Goal: Communication & Community: Share content

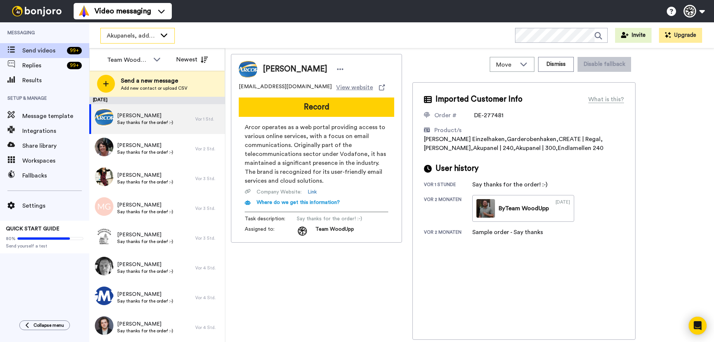
click at [150, 33] on span "Akupanels, addons + CREATE" at bounding box center [132, 35] width 50 height 9
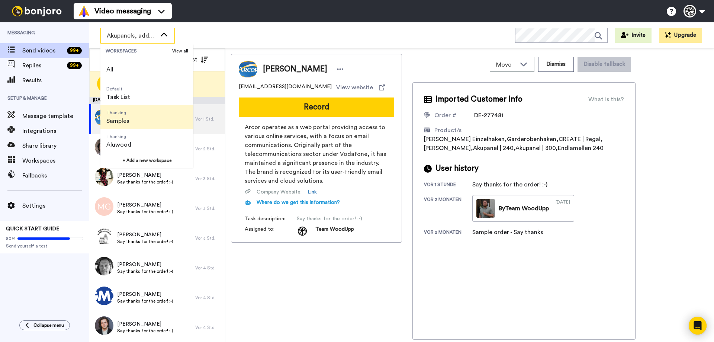
click at [141, 118] on li "Thanking Samples" at bounding box center [146, 117] width 93 height 24
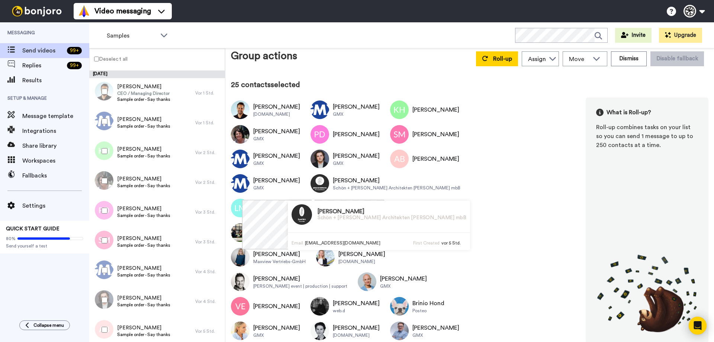
scroll to position [7, 0]
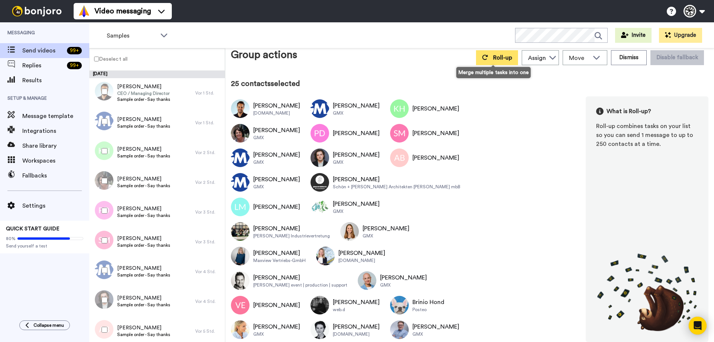
click at [500, 54] on button "Roll-up" at bounding box center [497, 57] width 42 height 15
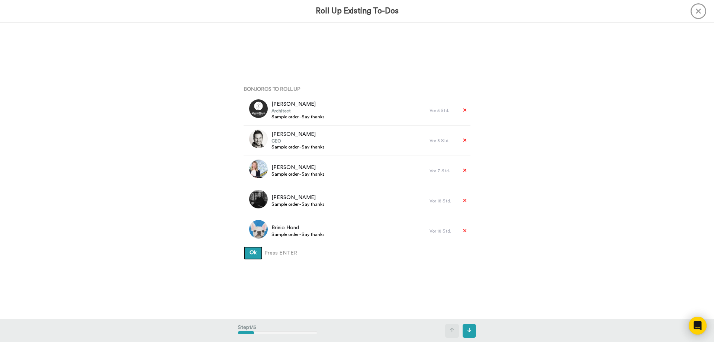
click at [250, 254] on span "Ok" at bounding box center [252, 252] width 7 height 5
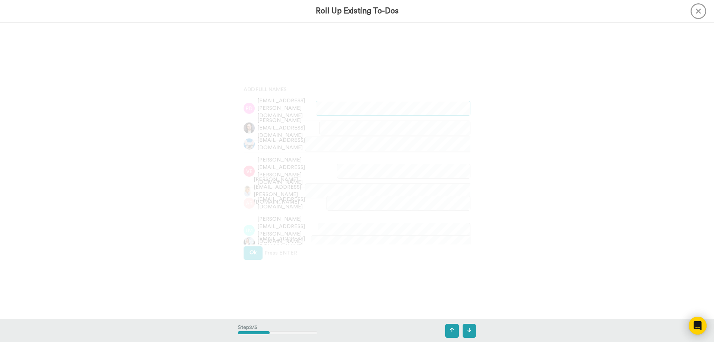
scroll to position [297, 0]
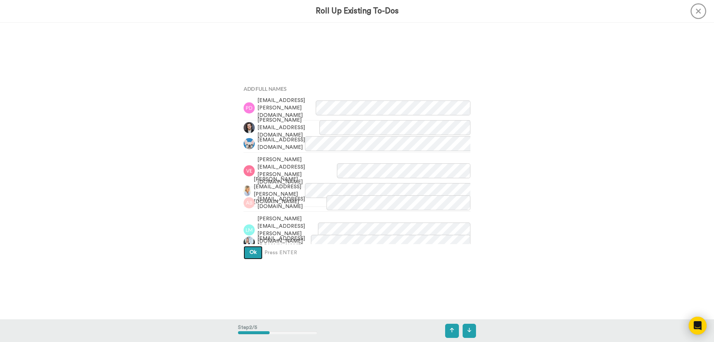
click at [250, 254] on span "Ok" at bounding box center [252, 251] width 7 height 5
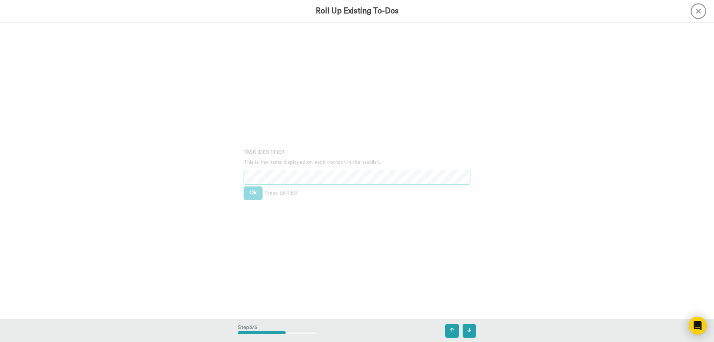
scroll to position [593, 0]
click at [216, 164] on div "Bonjoros To Roll Up Hendrikje Schön Architect Sample order - Say thanks Vor 5 S…" at bounding box center [357, 171] width 714 height 296
click at [257, 192] on button "Ok" at bounding box center [252, 191] width 19 height 13
click at [252, 185] on span "Ok" at bounding box center [252, 185] width 7 height 5
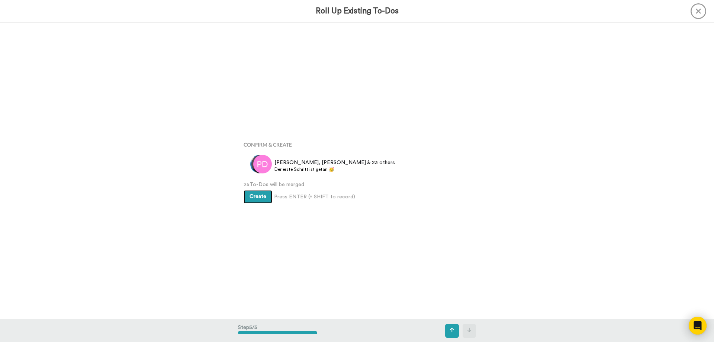
click at [256, 201] on button "Create" at bounding box center [257, 196] width 29 height 13
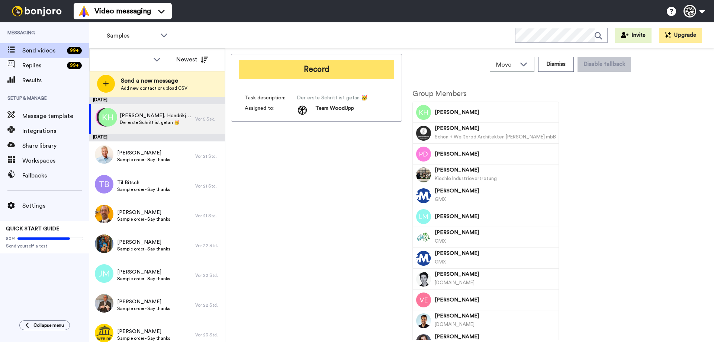
click at [309, 67] on button "Record" at bounding box center [316, 69] width 155 height 19
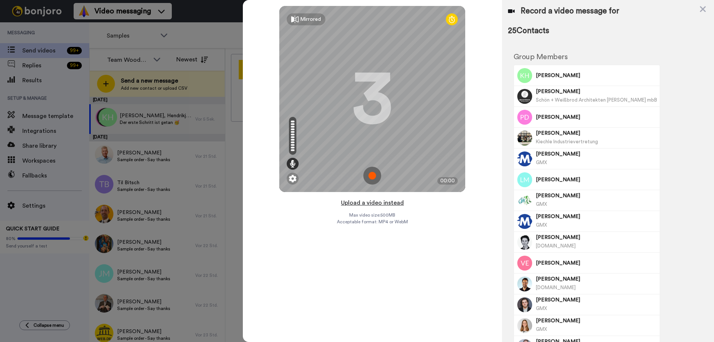
click at [366, 202] on button "Upload a video instead" at bounding box center [372, 203] width 67 height 10
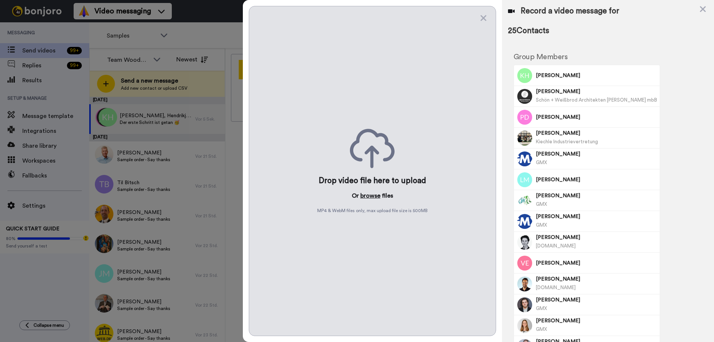
click at [365, 197] on button "browse" at bounding box center [370, 195] width 20 height 9
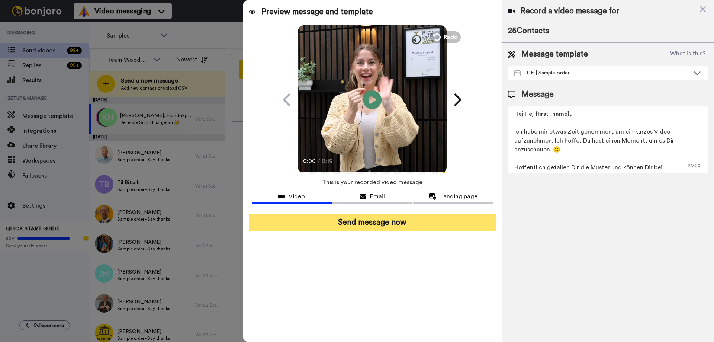
click at [429, 224] on button "Send message now" at bounding box center [372, 222] width 247 height 17
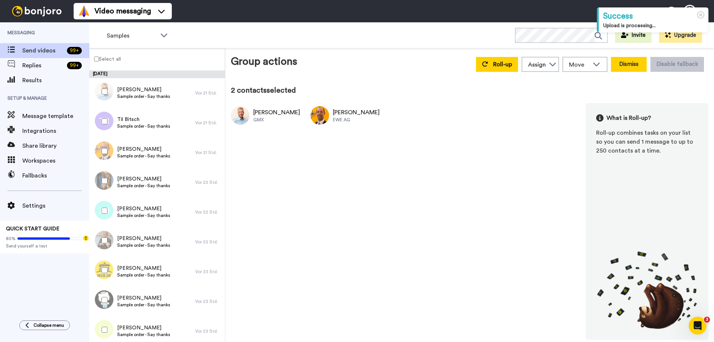
click at [621, 63] on button "Dismiss" at bounding box center [629, 64] width 36 height 15
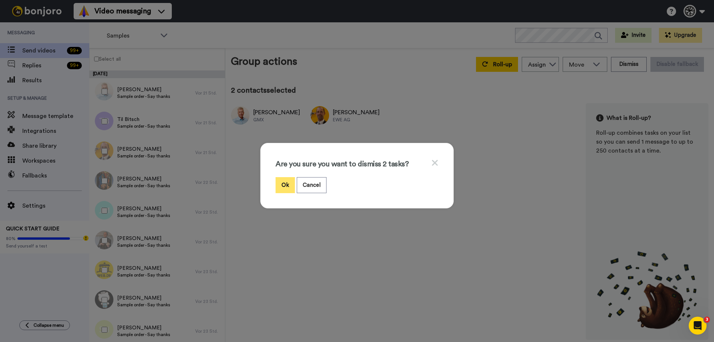
click at [284, 184] on button "Ok" at bounding box center [284, 185] width 19 height 16
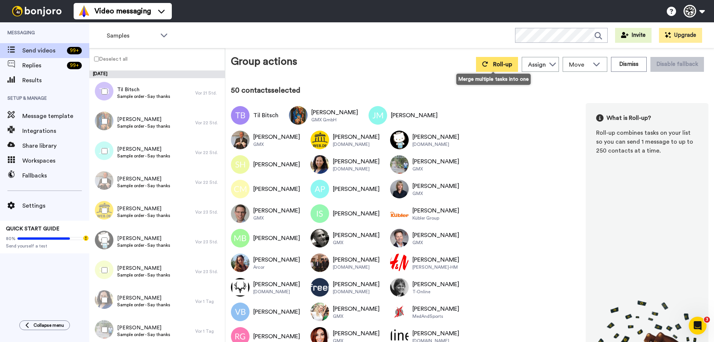
click at [495, 61] on button "Roll-up" at bounding box center [497, 64] width 42 height 15
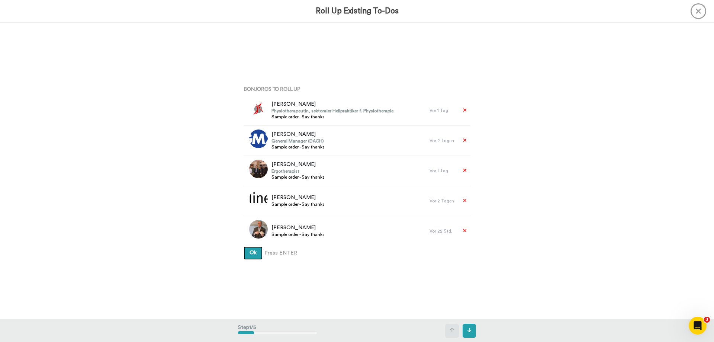
click at [250, 257] on button "Ok" at bounding box center [252, 252] width 19 height 13
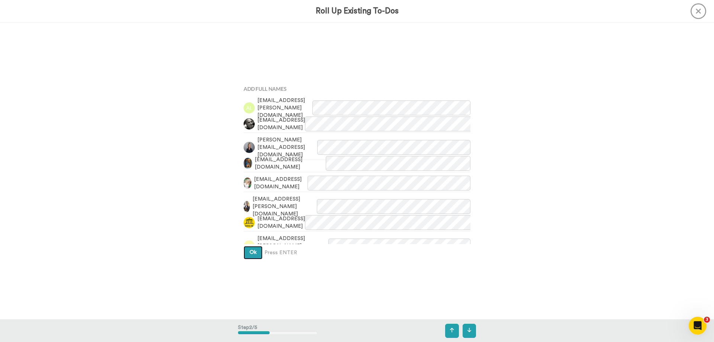
click at [253, 255] on button "Ok" at bounding box center [252, 252] width 19 height 13
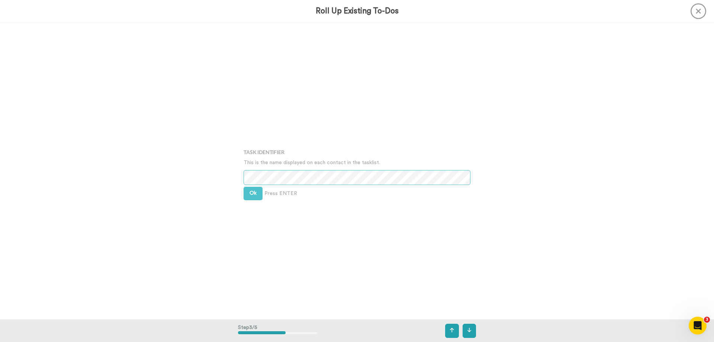
scroll to position [593, 0]
click at [254, 193] on span "Ok" at bounding box center [252, 190] width 7 height 5
click at [255, 190] on button "Ok" at bounding box center [252, 185] width 19 height 13
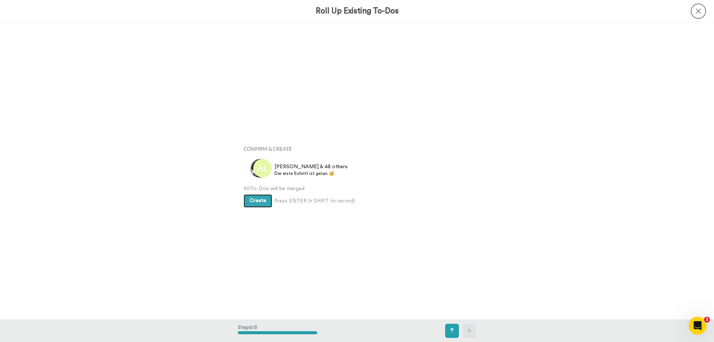
scroll to position [1186, 0]
click at [258, 196] on span "Create" at bounding box center [257, 196] width 17 height 5
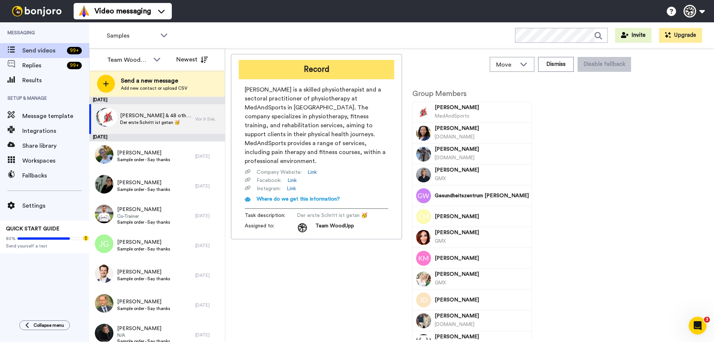
click at [329, 71] on button "Record" at bounding box center [316, 69] width 155 height 19
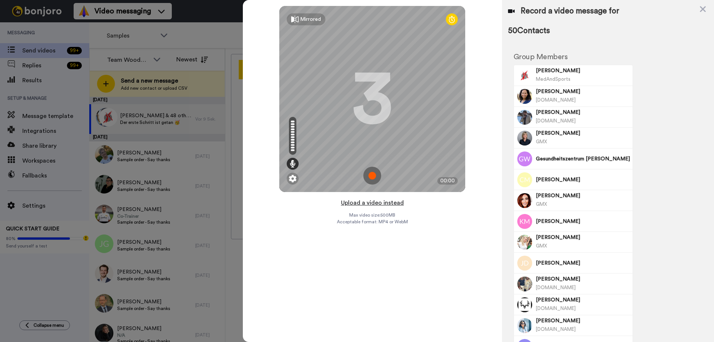
click at [378, 203] on button "Upload a video instead" at bounding box center [372, 203] width 67 height 10
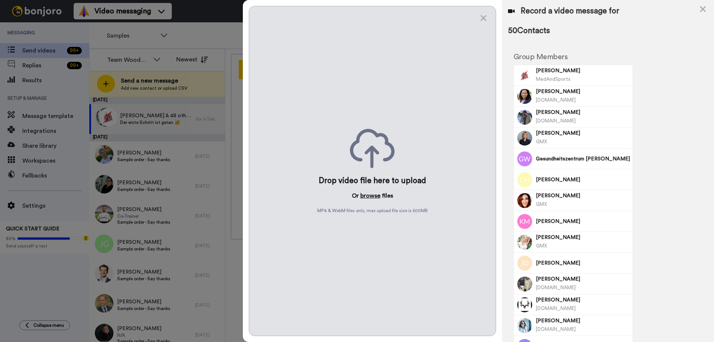
click at [375, 192] on button "browse" at bounding box center [370, 195] width 20 height 9
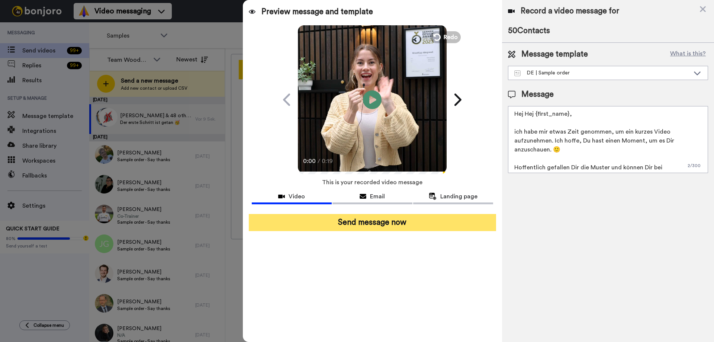
click at [484, 222] on button "Send message now" at bounding box center [372, 222] width 247 height 17
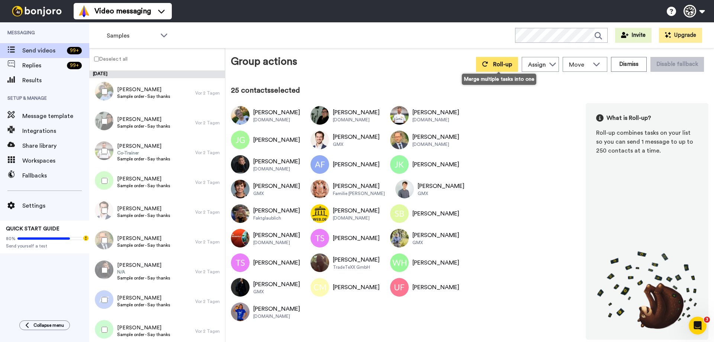
click at [488, 63] on icon at bounding box center [485, 63] width 6 height 5
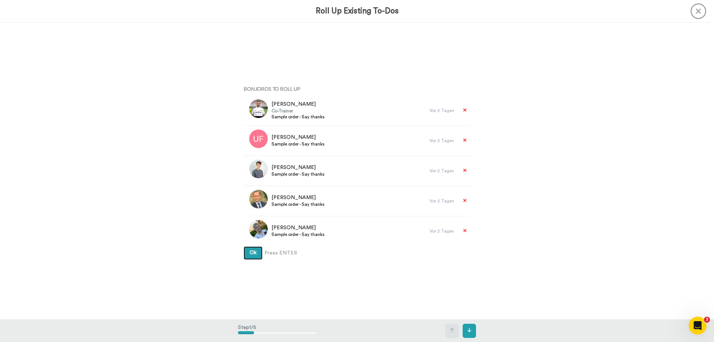
click at [255, 249] on button "Ok" at bounding box center [252, 252] width 19 height 13
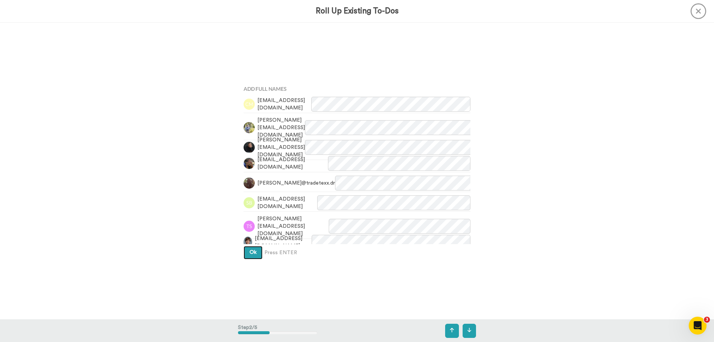
click at [254, 248] on button "Ok" at bounding box center [252, 252] width 19 height 13
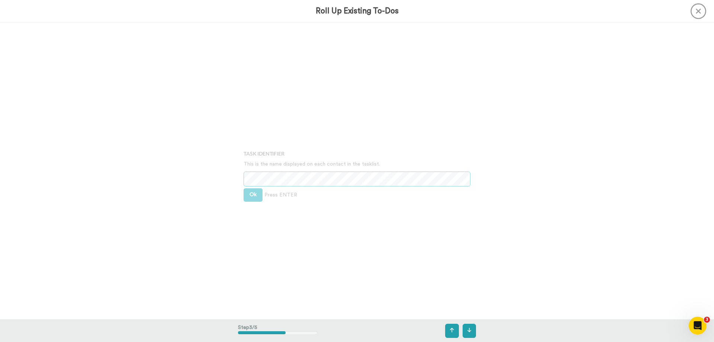
scroll to position [593, 0]
click at [255, 192] on button "Ok" at bounding box center [252, 191] width 19 height 13
click at [253, 188] on button "Ok" at bounding box center [252, 185] width 19 height 13
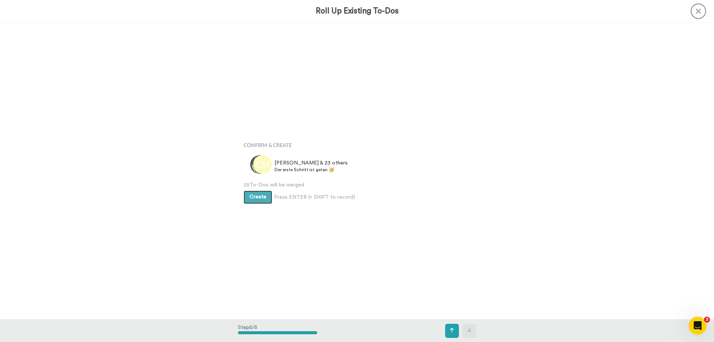
scroll to position [1186, 0]
click at [264, 198] on button "Create" at bounding box center [257, 196] width 29 height 13
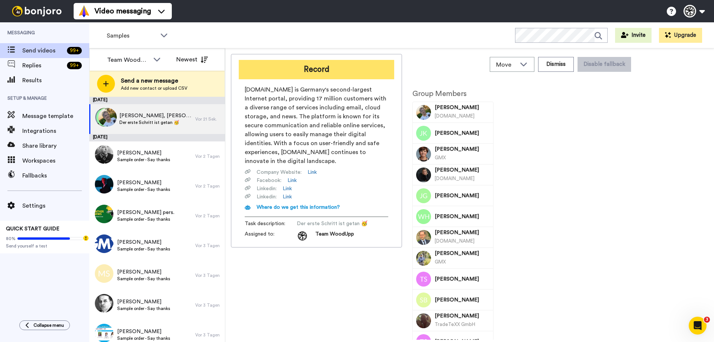
click at [331, 65] on button "Record" at bounding box center [316, 69] width 155 height 19
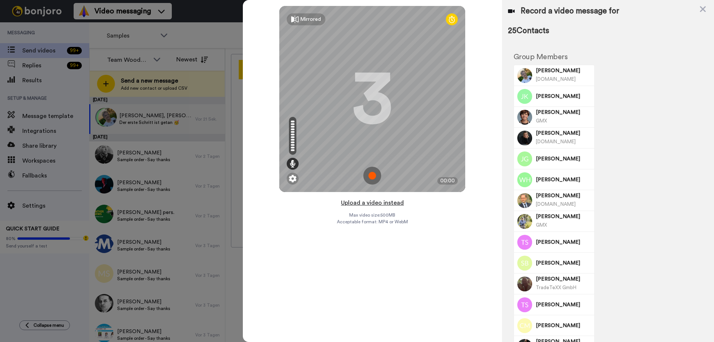
click at [370, 203] on button "Upload a video instead" at bounding box center [372, 203] width 67 height 10
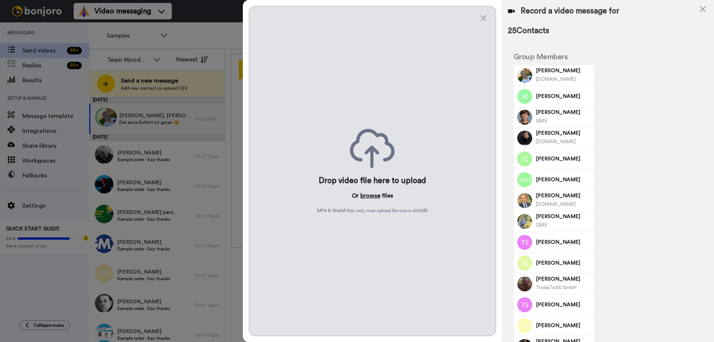
click at [369, 194] on button "browse" at bounding box center [370, 195] width 20 height 9
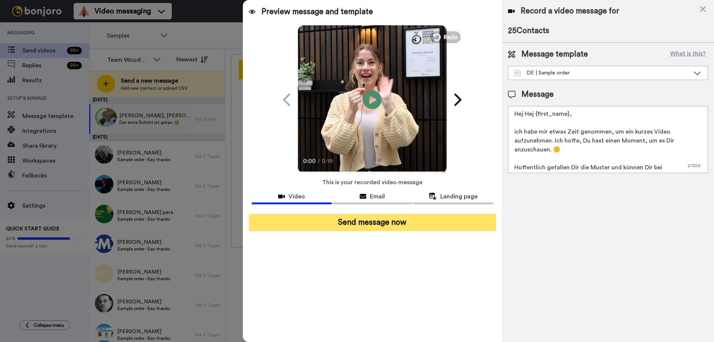
click at [413, 226] on button "Send message now" at bounding box center [372, 222] width 247 height 17
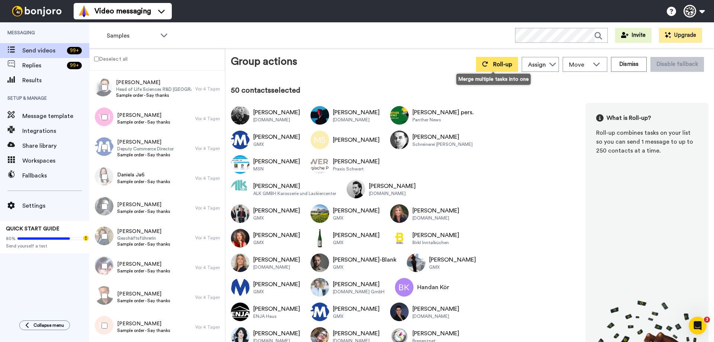
click at [493, 67] on button "Roll-up" at bounding box center [497, 64] width 42 height 15
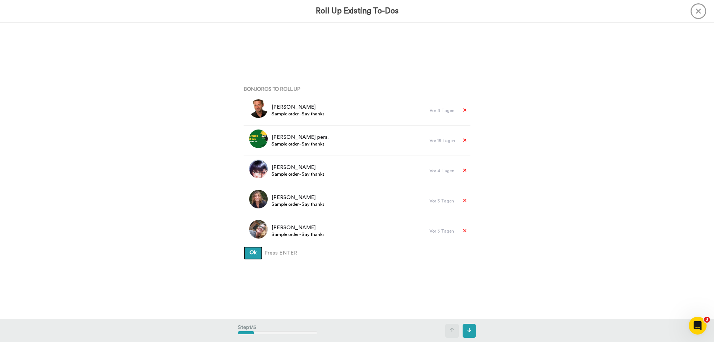
click at [255, 254] on button "Ok" at bounding box center [252, 252] width 19 height 13
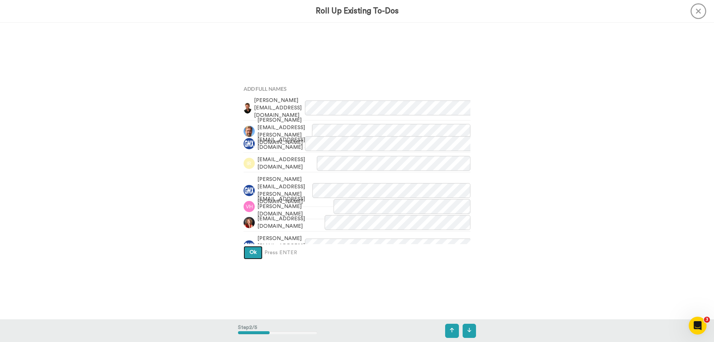
click at [254, 254] on span "Ok" at bounding box center [252, 251] width 7 height 5
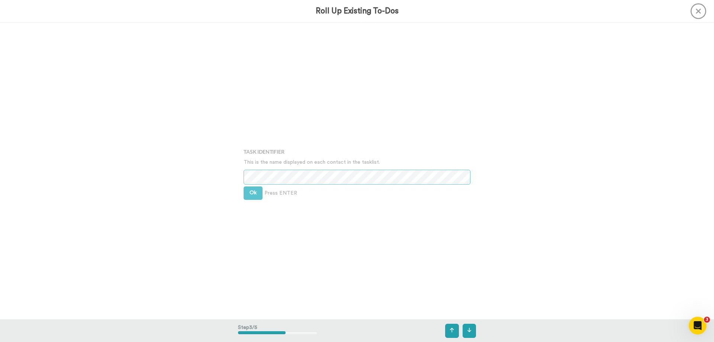
scroll to position [593, 0]
click at [252, 192] on span "Ok" at bounding box center [252, 190] width 7 height 5
click at [253, 184] on span "Ok" at bounding box center [252, 185] width 7 height 5
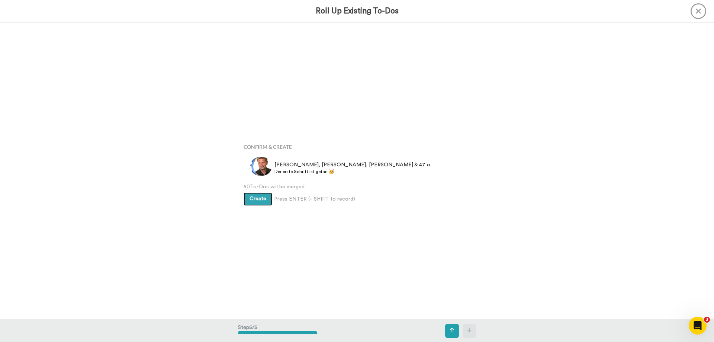
scroll to position [1186, 0]
click at [255, 196] on span "Create" at bounding box center [257, 196] width 17 height 5
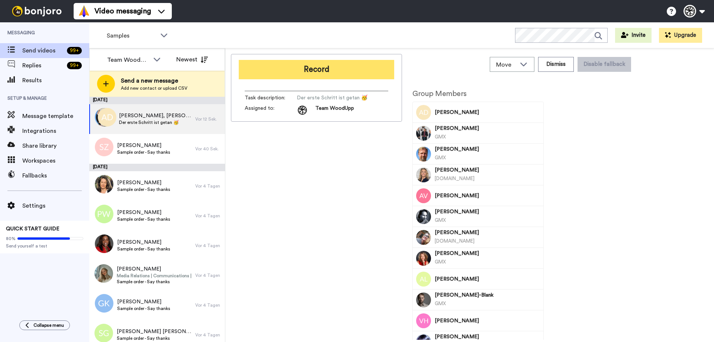
click at [343, 72] on button "Record" at bounding box center [316, 69] width 155 height 19
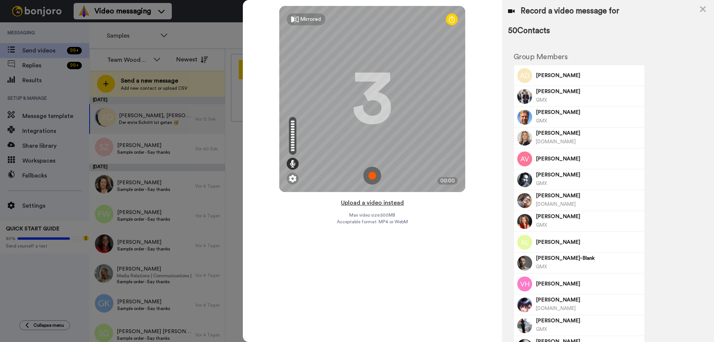
click at [359, 201] on button "Upload a video instead" at bounding box center [372, 203] width 67 height 10
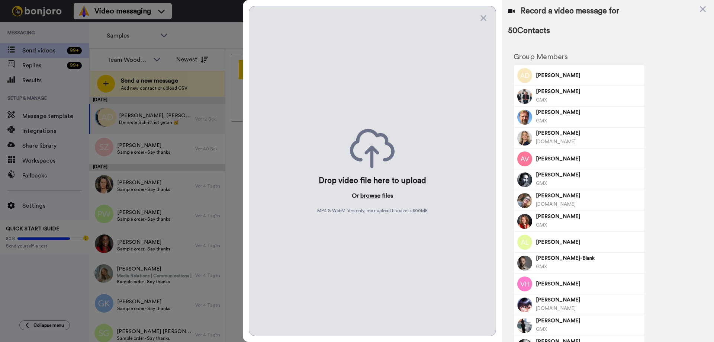
click at [368, 193] on button "browse" at bounding box center [370, 195] width 20 height 9
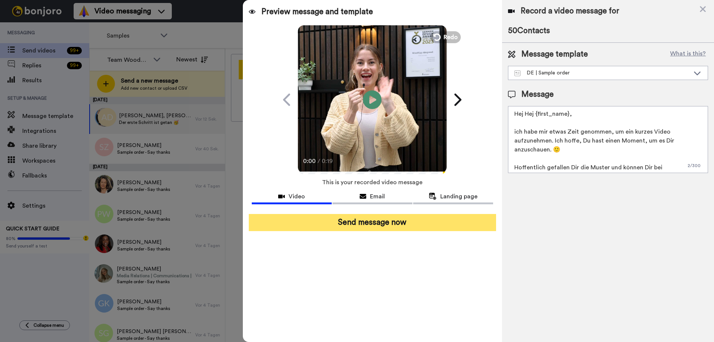
click at [394, 227] on button "Send message now" at bounding box center [372, 222] width 247 height 17
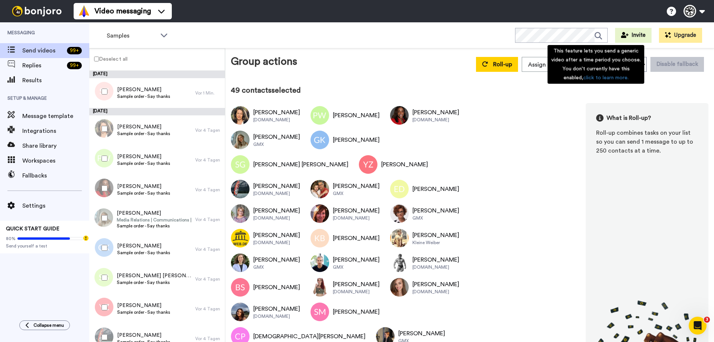
click at [627, 65] on div "This feature lets you send a generic video after a time period you choose. You …" at bounding box center [595, 64] width 97 height 39
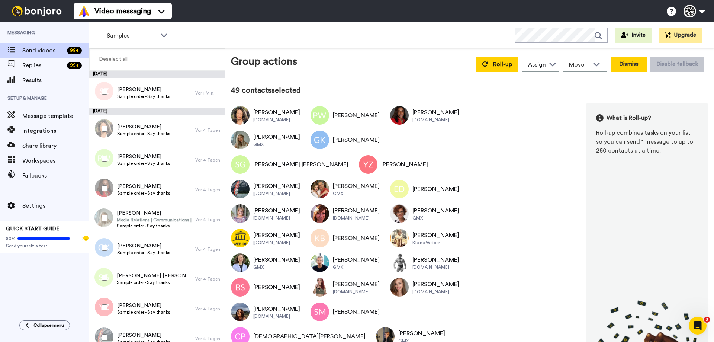
click at [622, 66] on button "Dismiss" at bounding box center [629, 64] width 36 height 15
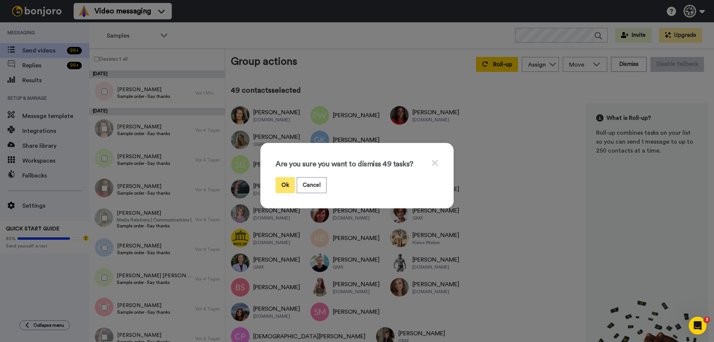
click at [280, 181] on button "Ok" at bounding box center [284, 185] width 19 height 16
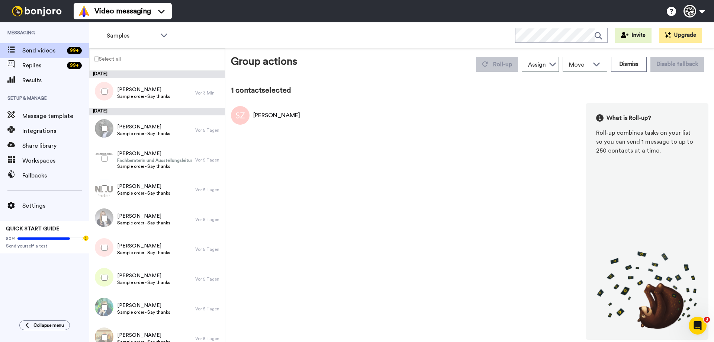
click at [96, 56] on label "Select all" at bounding box center [105, 58] width 31 height 9
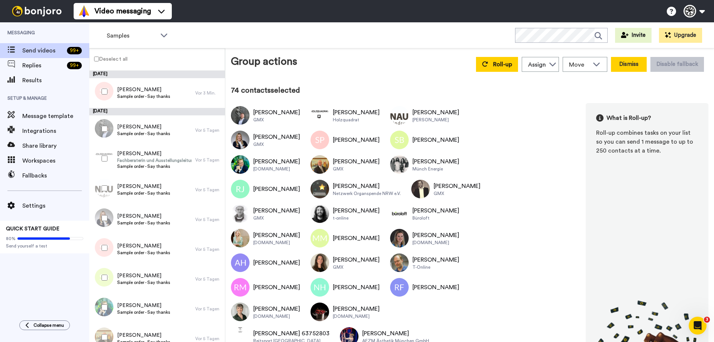
click at [620, 68] on button "Dismiss" at bounding box center [629, 64] width 36 height 15
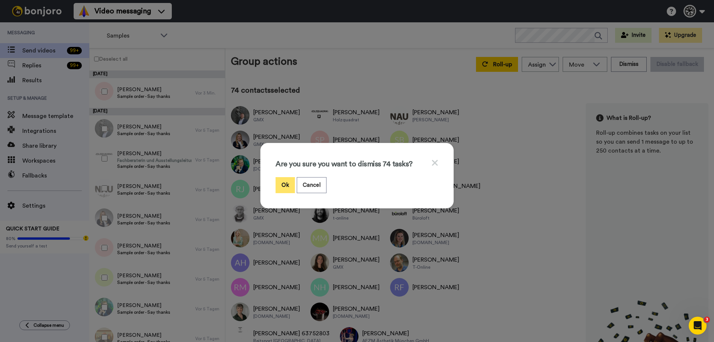
click at [280, 184] on button "Ok" at bounding box center [284, 185] width 19 height 16
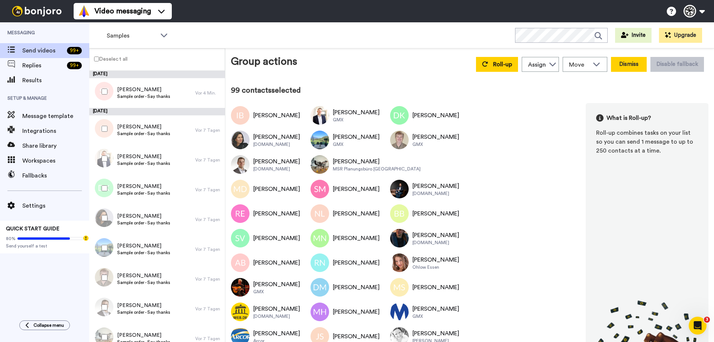
click at [614, 68] on button "Dismiss" at bounding box center [629, 64] width 36 height 15
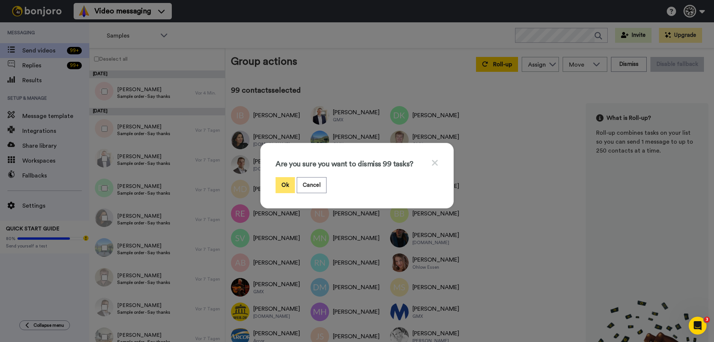
click at [280, 182] on button "Ok" at bounding box center [284, 185] width 19 height 16
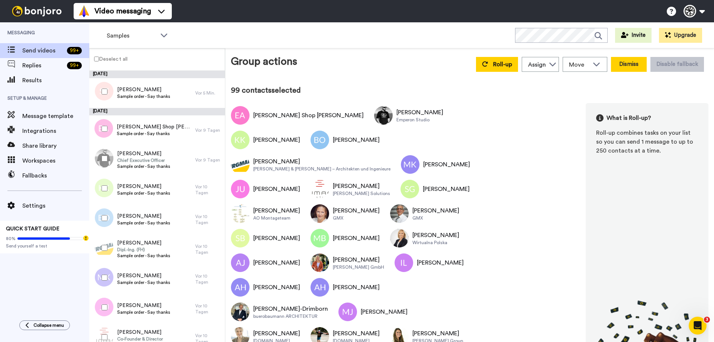
click at [622, 67] on button "Dismiss" at bounding box center [629, 64] width 36 height 15
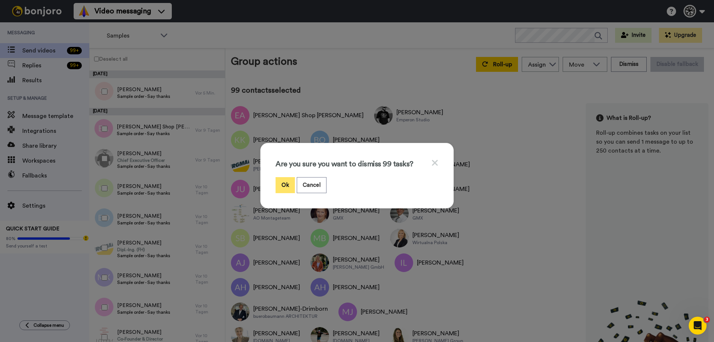
click at [284, 184] on button "Ok" at bounding box center [284, 185] width 19 height 16
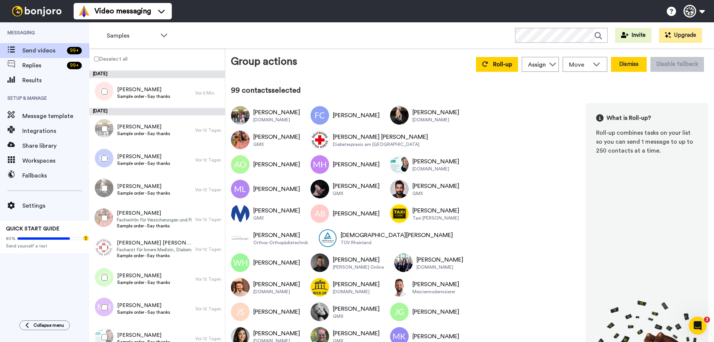
click at [626, 62] on button "Dismiss" at bounding box center [629, 64] width 36 height 15
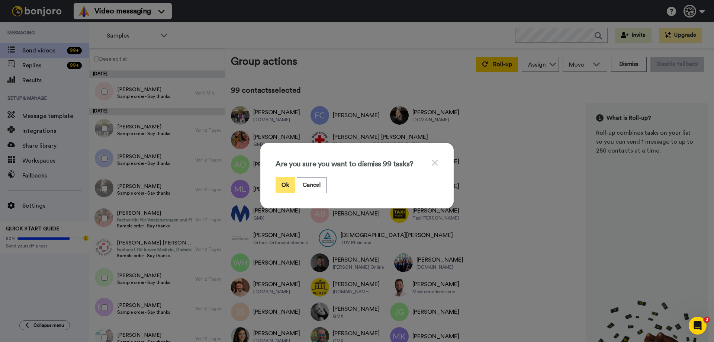
click at [277, 183] on button "Ok" at bounding box center [284, 185] width 19 height 16
